Goal: Task Accomplishment & Management: Manage account settings

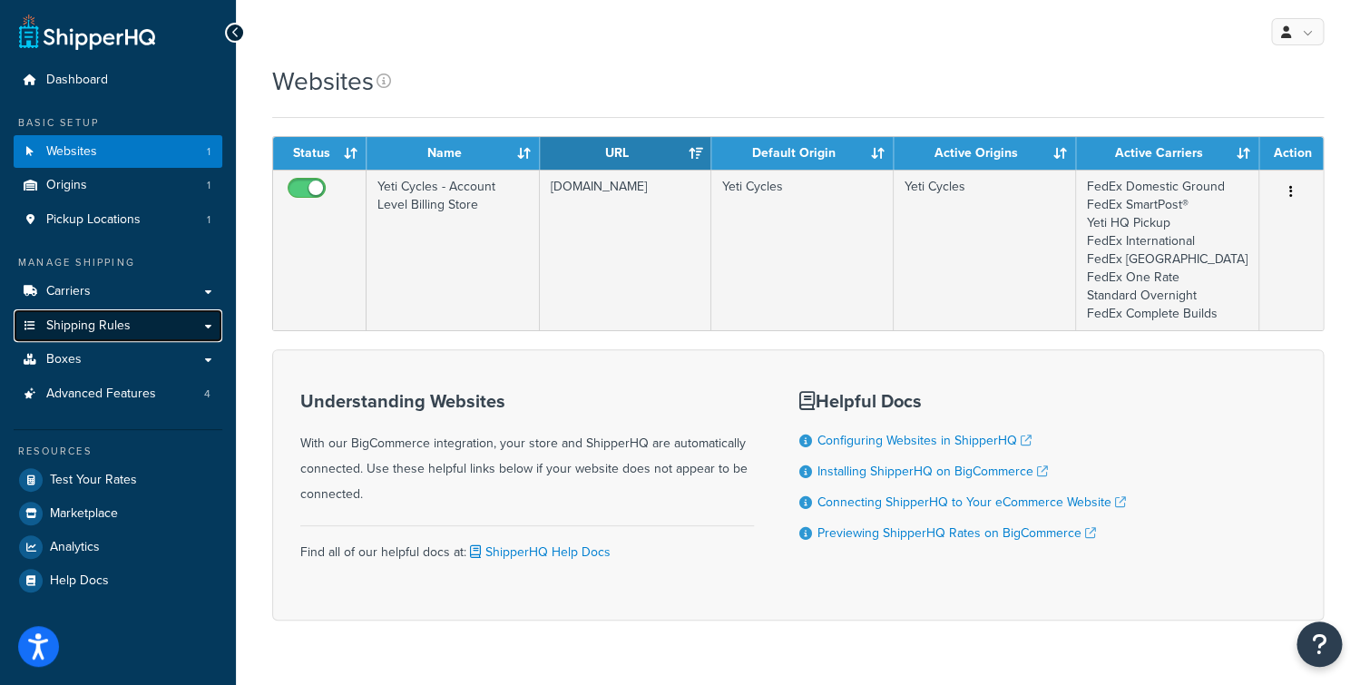
click at [138, 321] on link "Shipping Rules" at bounding box center [118, 326] width 209 height 34
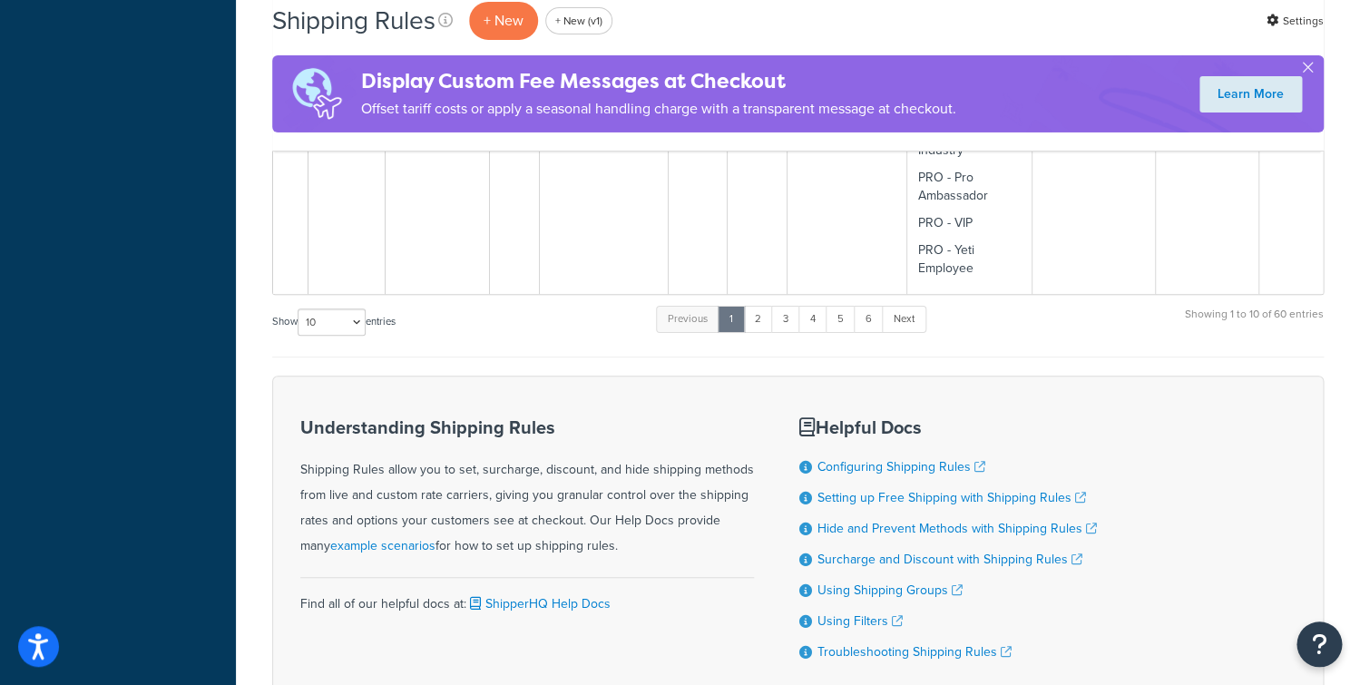
scroll to position [5230, 0]
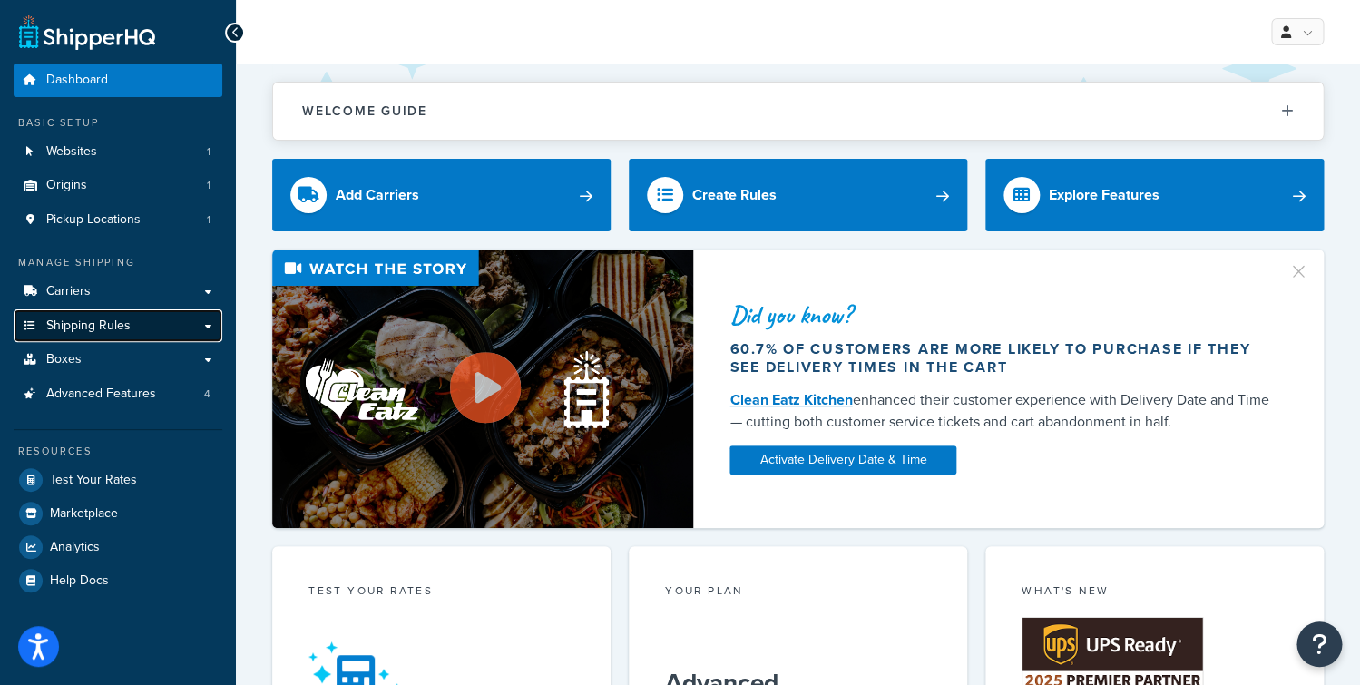
click at [184, 330] on link "Shipping Rules" at bounding box center [118, 326] width 209 height 34
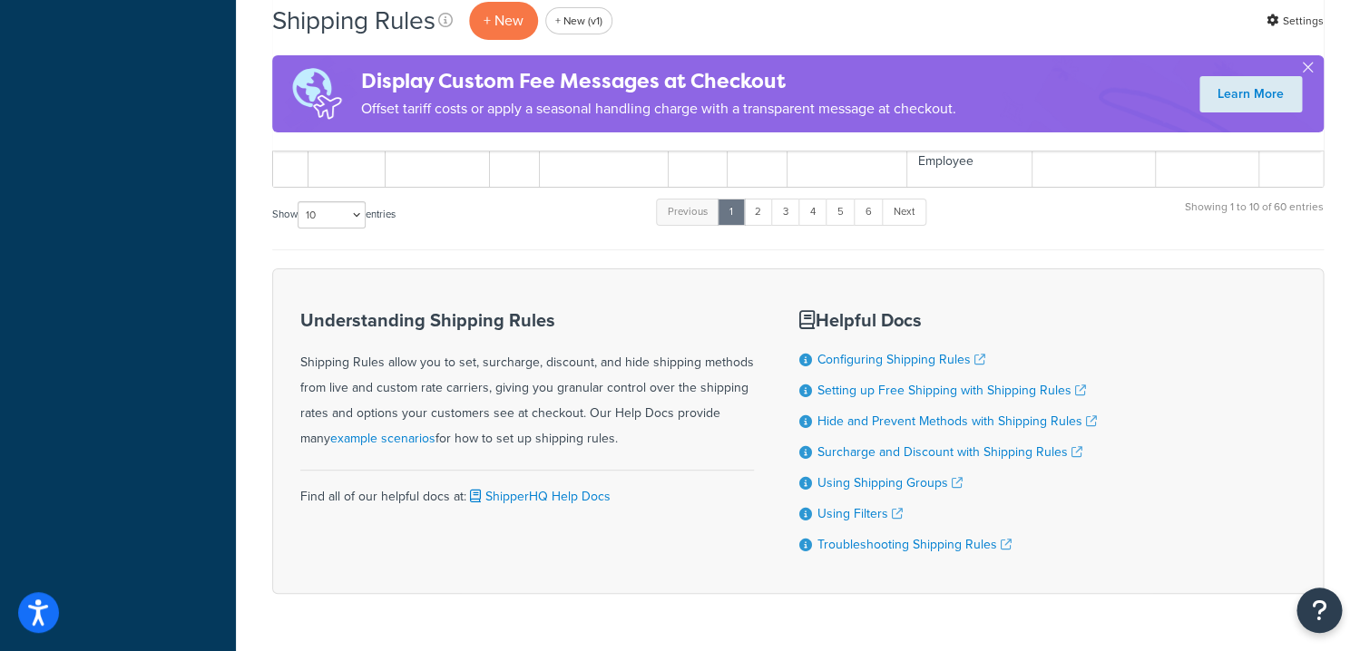
scroll to position [5264, 0]
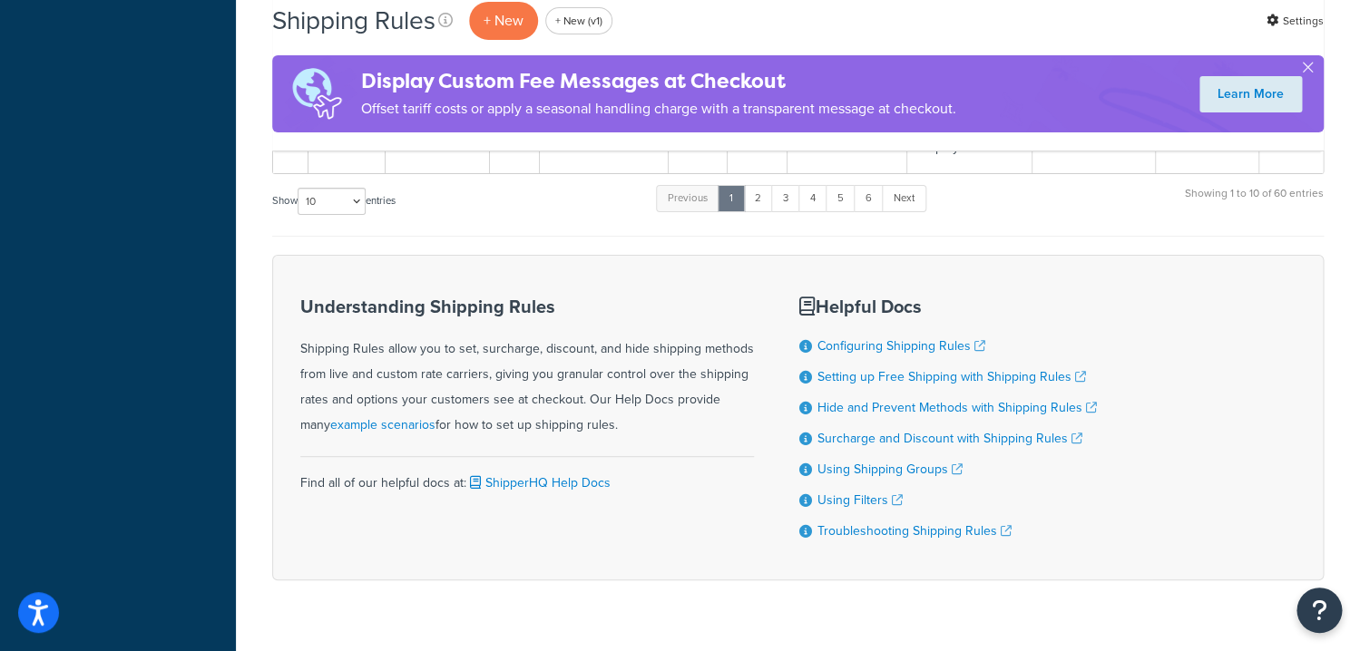
click at [370, 188] on label "Show 10 15 25 50 100 1000 entries" at bounding box center [333, 201] width 123 height 27
select select "100"
click option "100" at bounding box center [0, 0] width 0 height 0
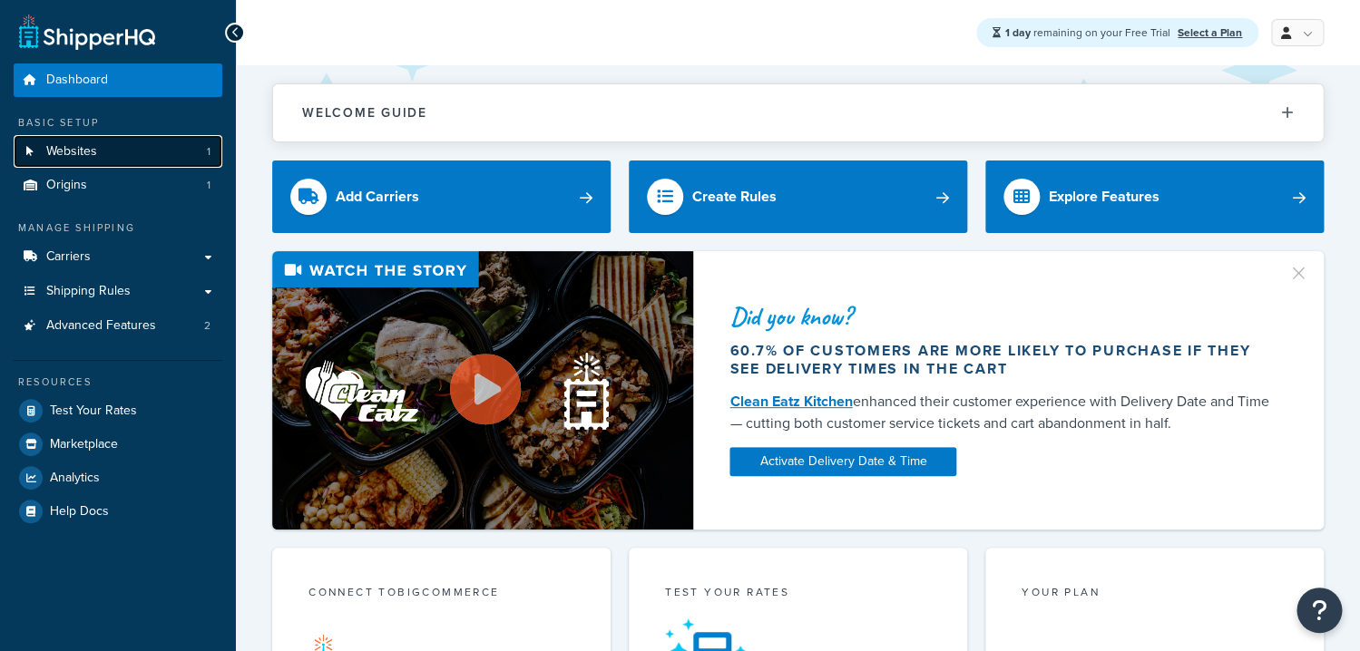
click at [103, 152] on link "Websites 1" at bounding box center [118, 152] width 209 height 34
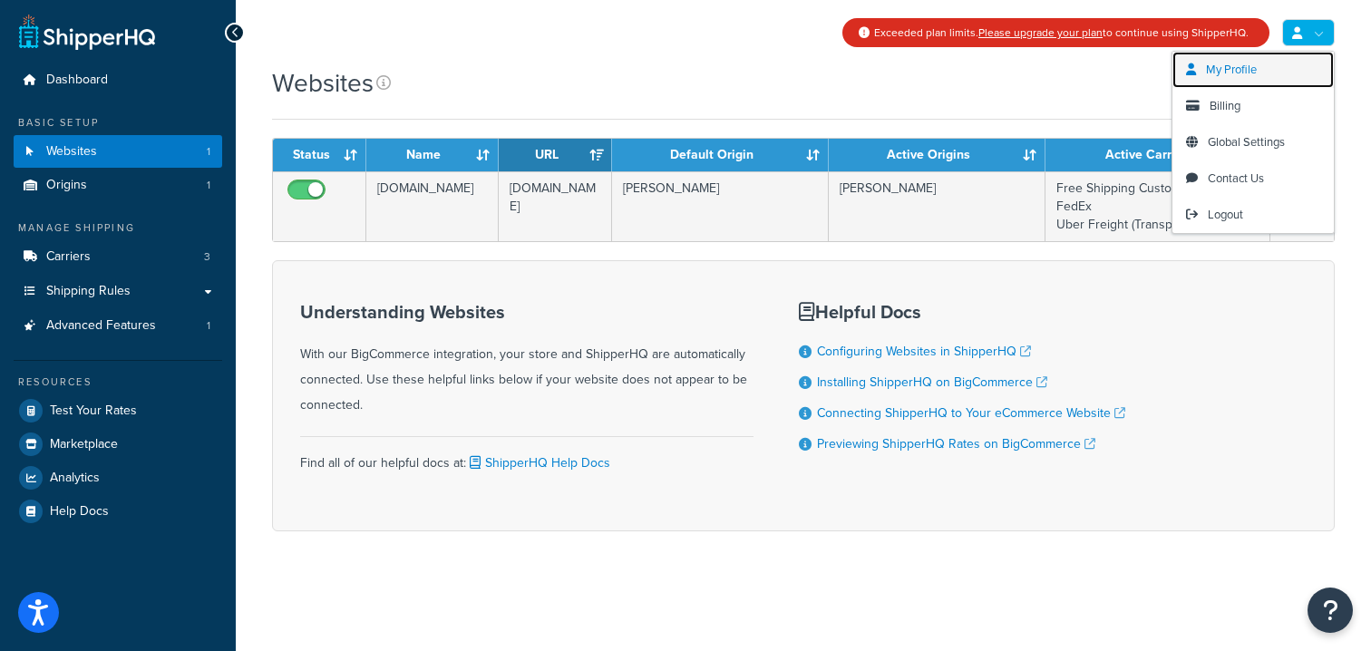
click at [1237, 71] on span "My Profile" at bounding box center [1231, 69] width 51 height 17
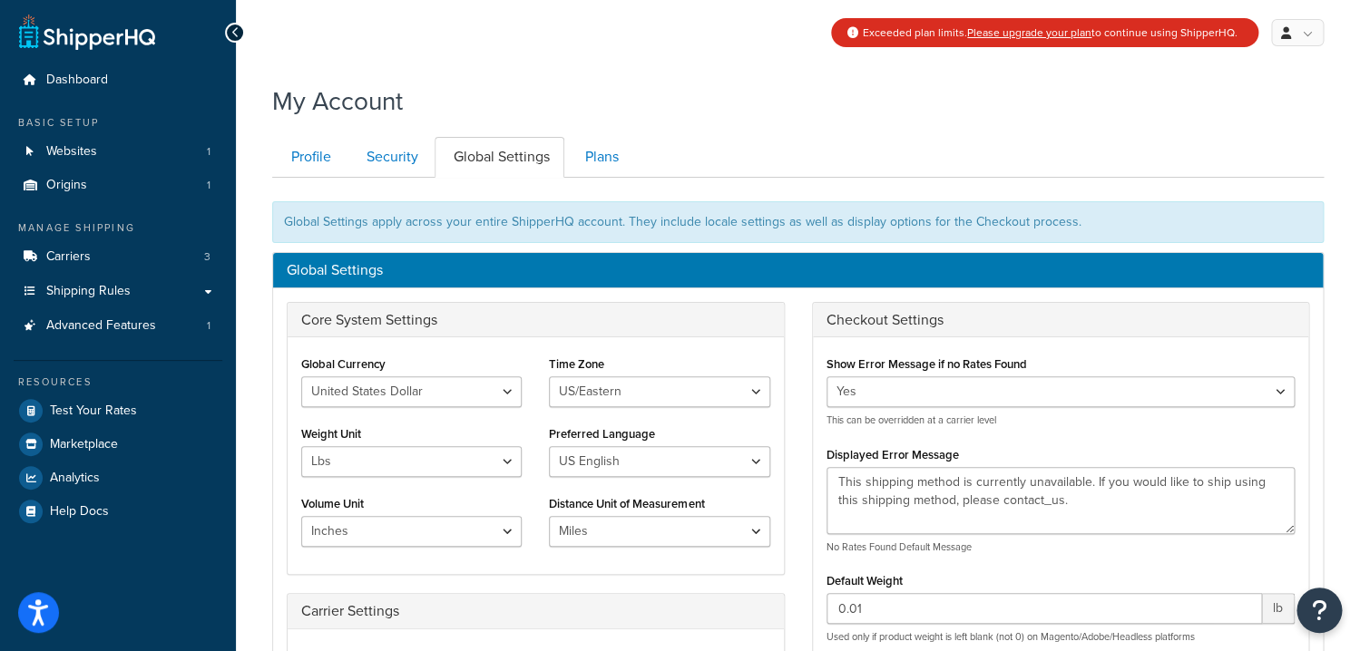
click at [283, 157] on link "Profile" at bounding box center [308, 157] width 73 height 41
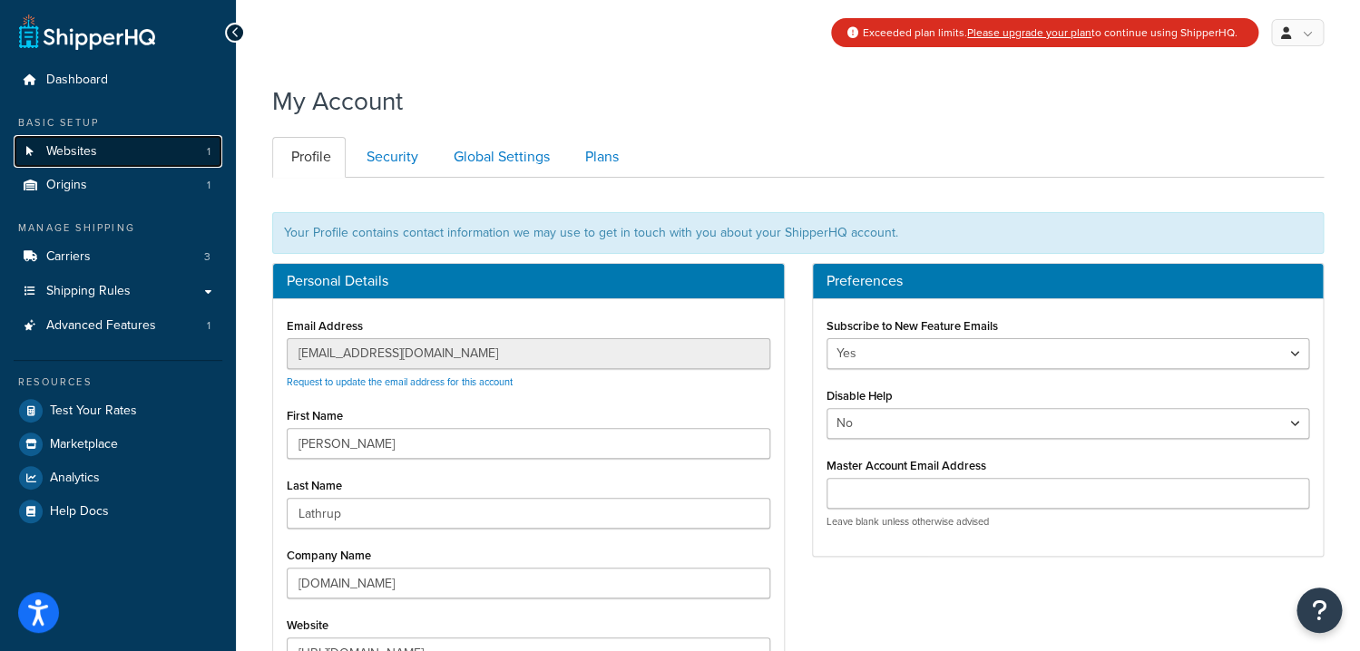
click at [78, 155] on span "Websites" at bounding box center [71, 151] width 51 height 15
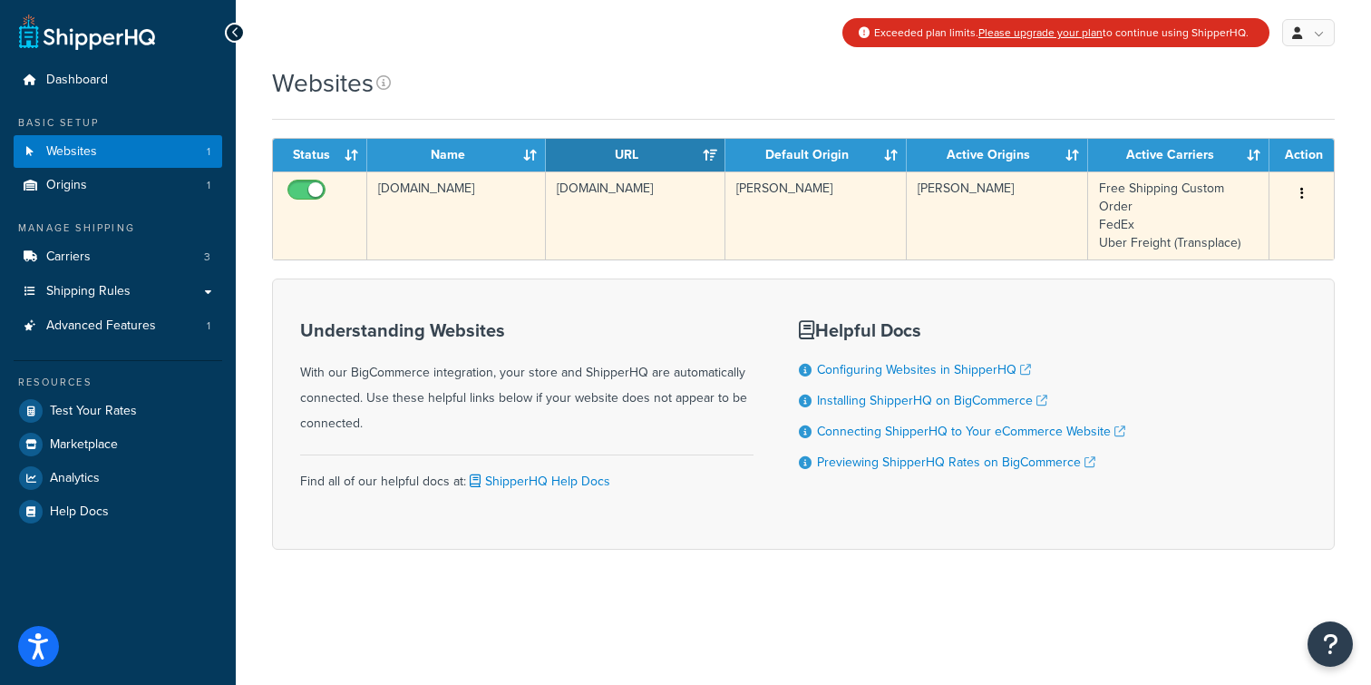
click at [532, 245] on td "[DOMAIN_NAME]" at bounding box center [456, 215] width 179 height 88
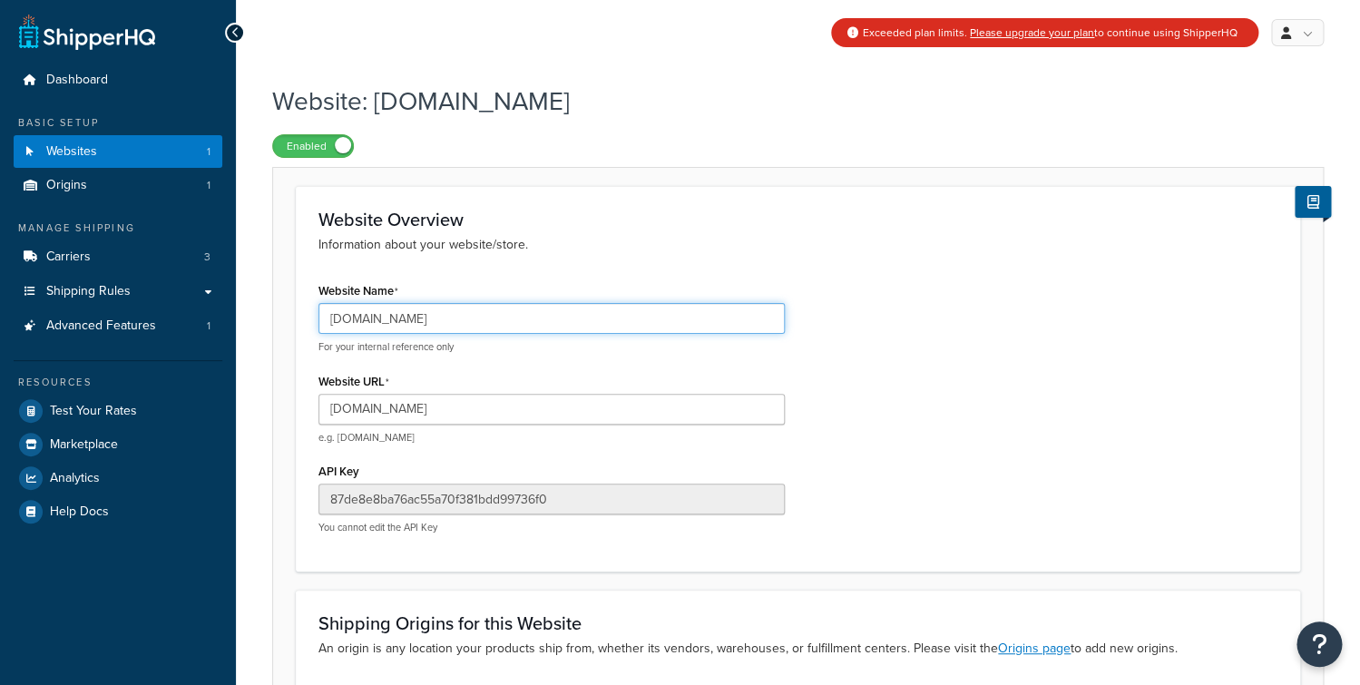
drag, startPoint x: 0, startPoint y: 0, endPoint x: 247, endPoint y: 327, distance: 409.3
click at [318, 327] on input "[DOMAIN_NAME]" at bounding box center [551, 318] width 466 height 31
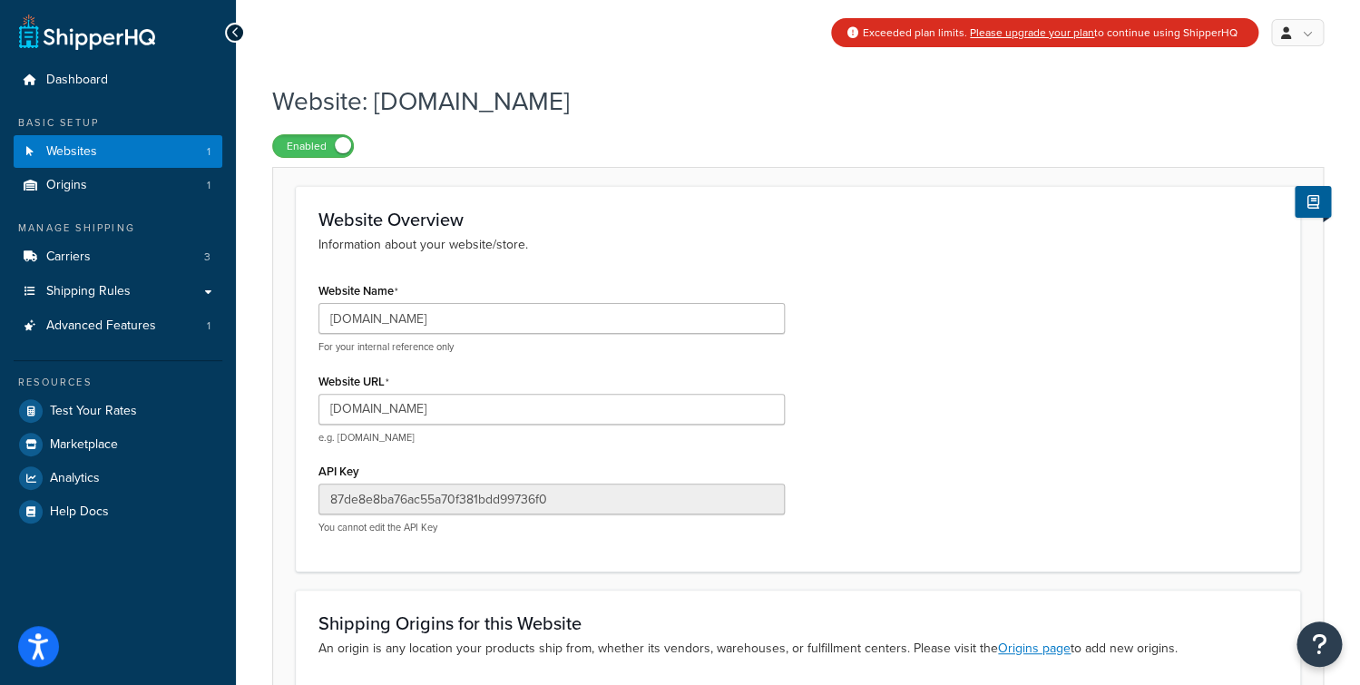
click at [794, 212] on h3 "Website Overview" at bounding box center [797, 220] width 959 height 20
